Goal: Check status: Check status

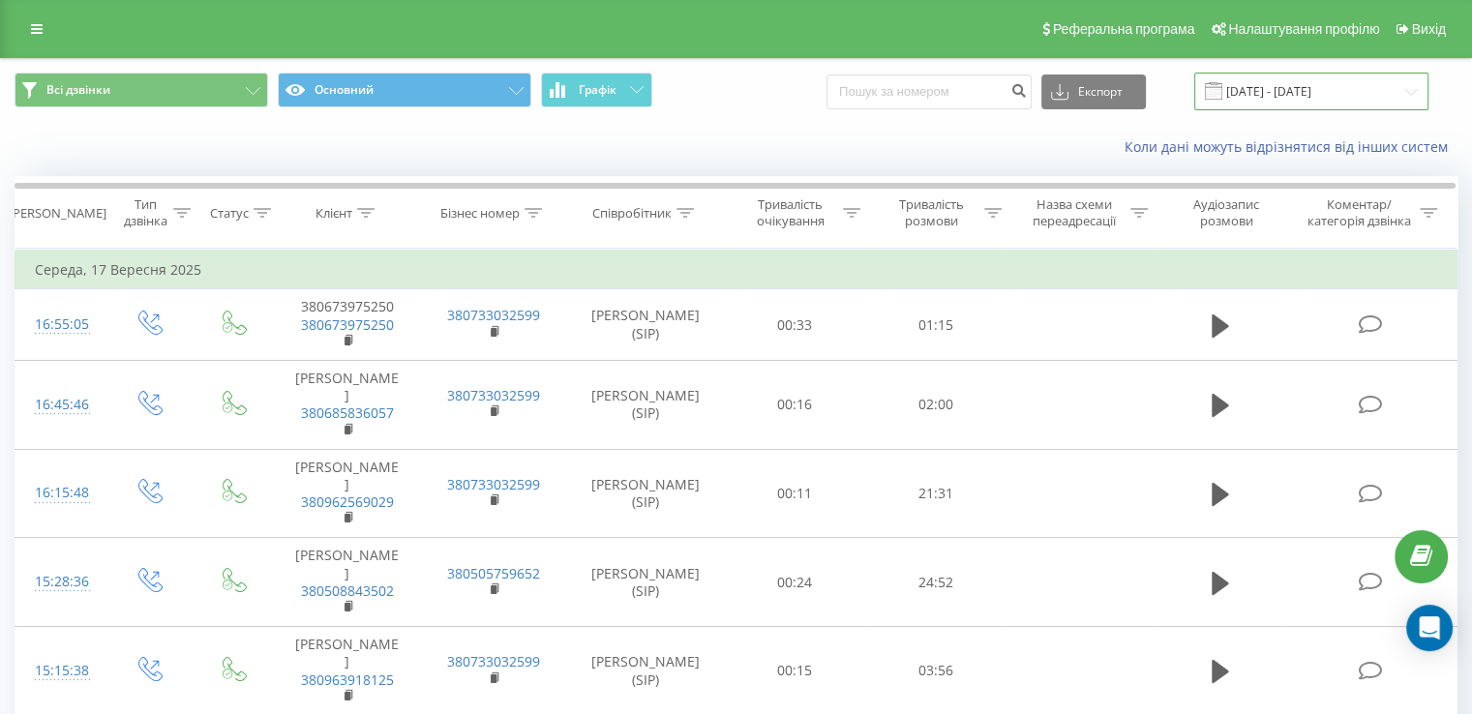
click at [1263, 98] on input "[DATE] - [DATE]" at bounding box center [1311, 92] width 234 height 38
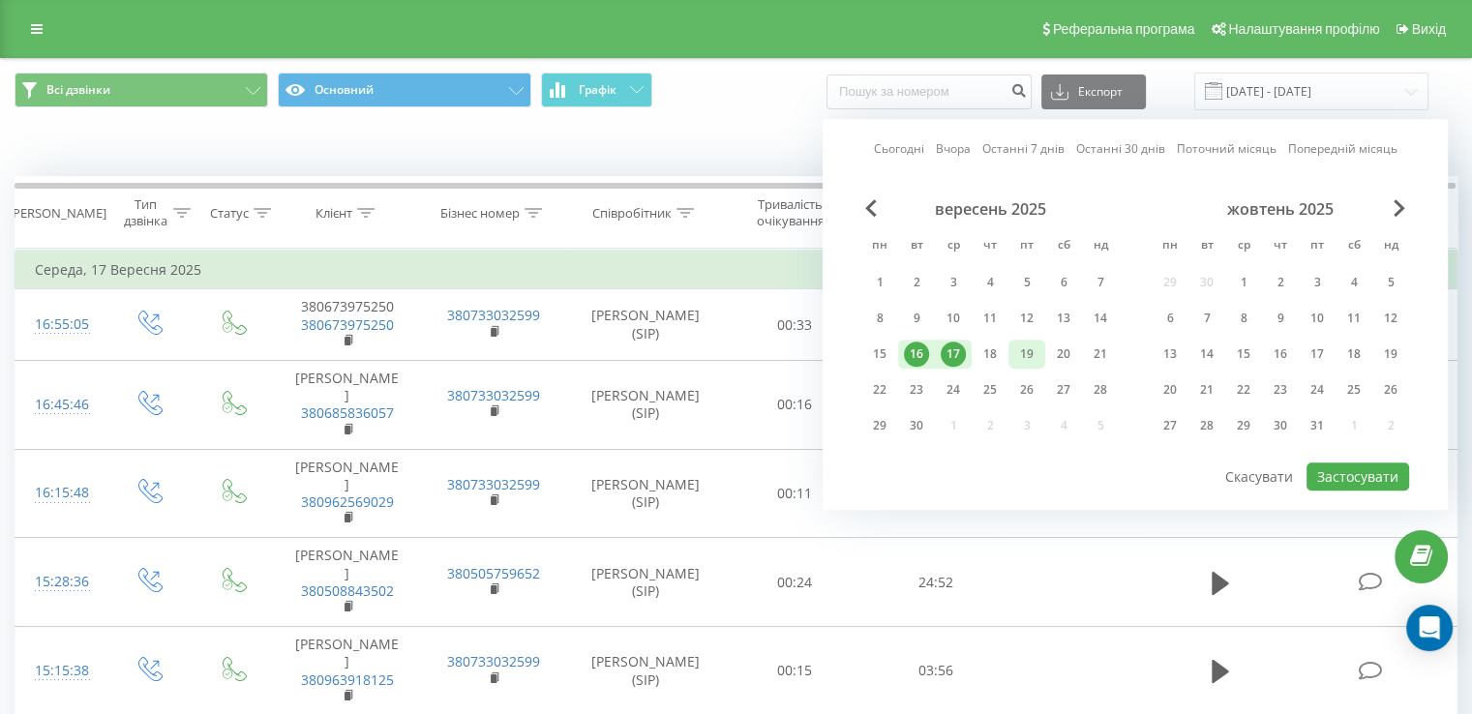
click at [1034, 352] on div "19" at bounding box center [1026, 354] width 25 height 25
click at [1367, 479] on button "Застосувати" at bounding box center [1357, 477] width 103 height 28
type input "[DATE] - [DATE]"
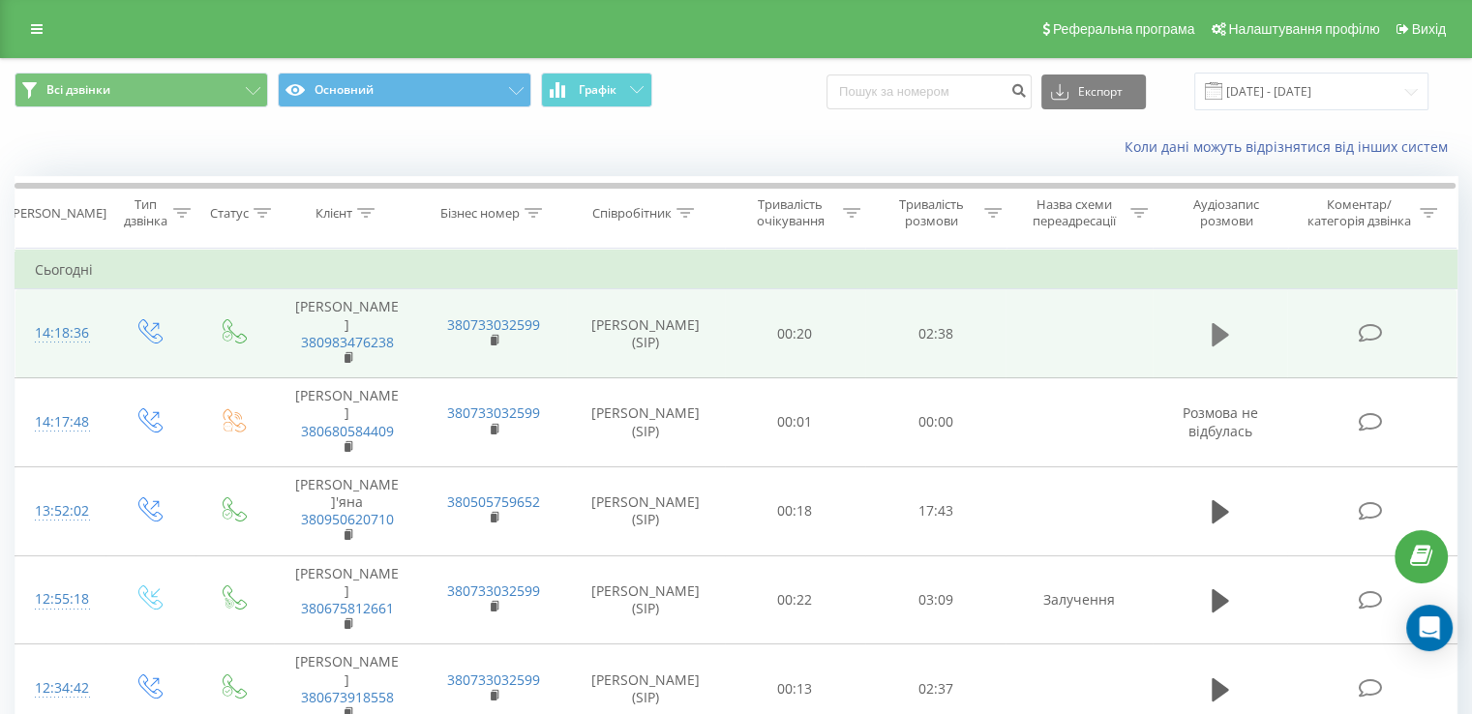
click at [1215, 331] on icon at bounding box center [1220, 334] width 17 height 23
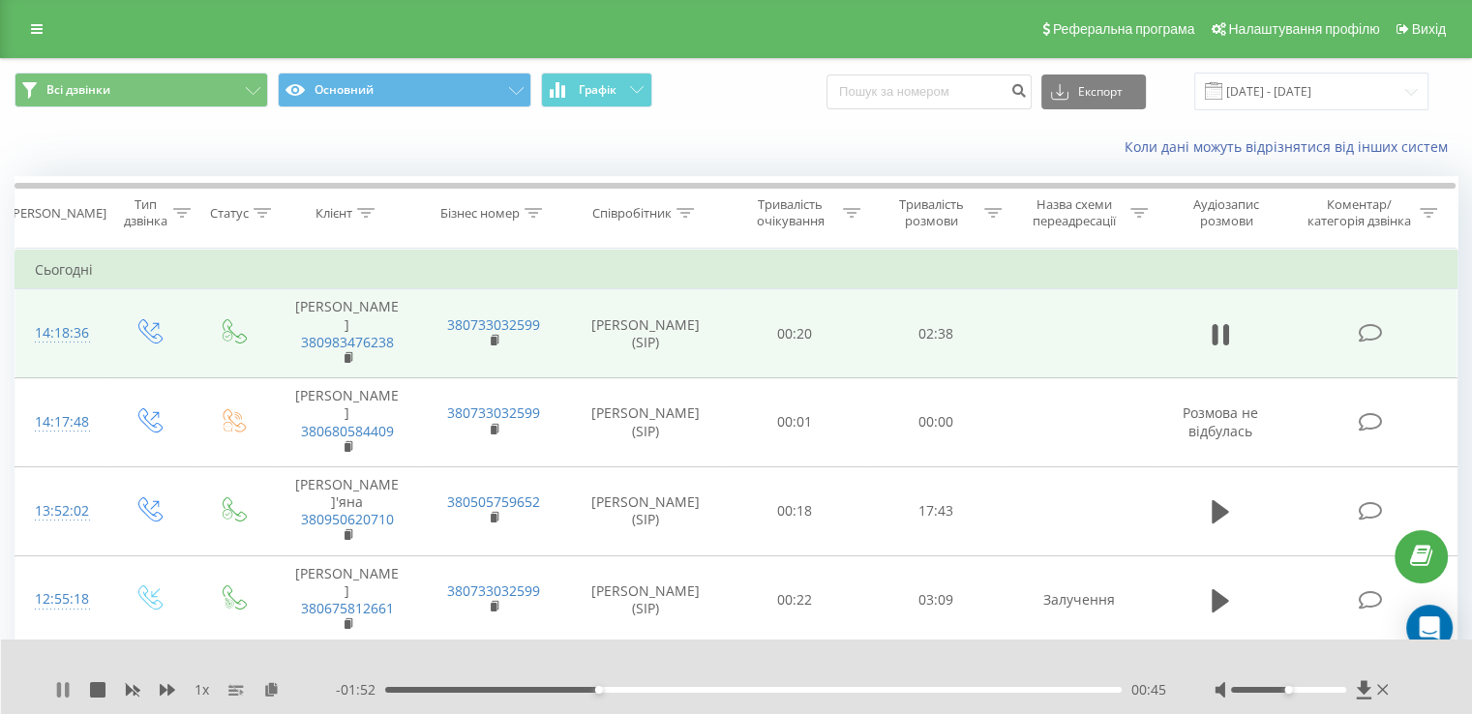
click at [69, 684] on icon at bounding box center [67, 689] width 4 height 15
click at [1456, 165] on div "Коли дані можуть відрізнятися вiд інших систем" at bounding box center [736, 147] width 1470 height 46
click at [482, 687] on div "00:46" at bounding box center [753, 690] width 736 height 6
click at [64, 687] on icon at bounding box center [63, 689] width 12 height 15
click at [64, 690] on icon at bounding box center [62, 689] width 15 height 15
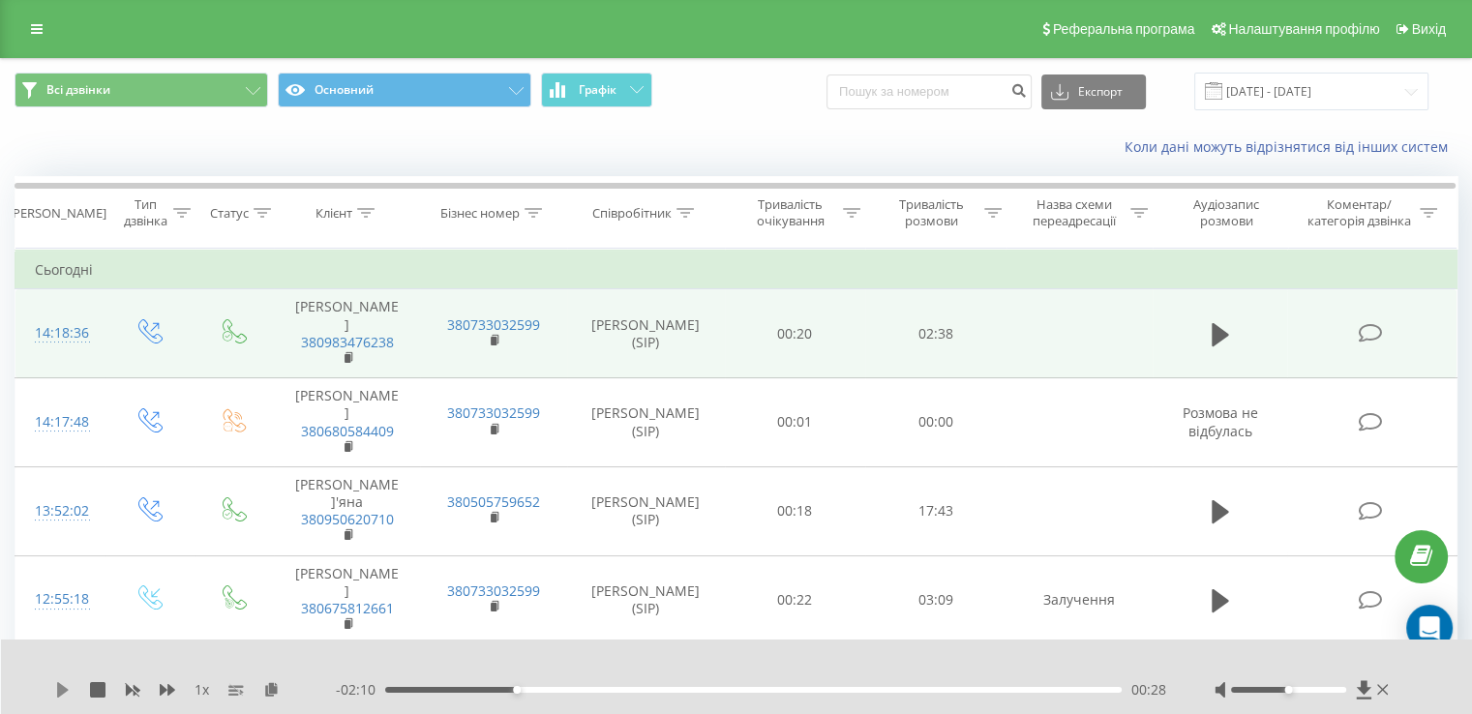
click at [58, 685] on icon at bounding box center [63, 689] width 12 height 15
click at [68, 680] on div "1 x" at bounding box center [195, 689] width 281 height 19
click at [60, 689] on icon at bounding box center [59, 689] width 4 height 15
